Goal: Find specific page/section: Find specific page/section

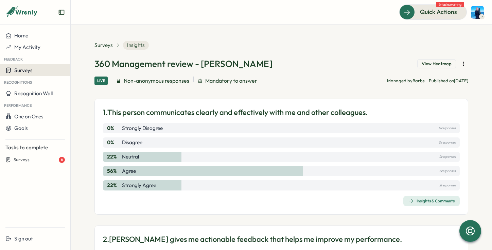
click at [24, 73] on span "Surveys" at bounding box center [23, 70] width 18 height 6
click at [80, 74] on div "Insights" at bounding box center [81, 70] width 18 height 7
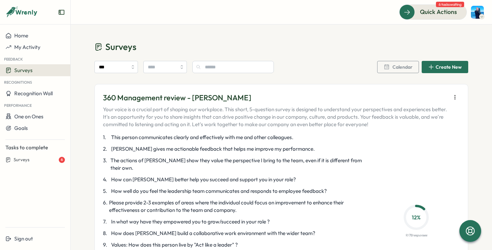
scroll to position [2, 0]
